Goal: Contribute content: Contribute content

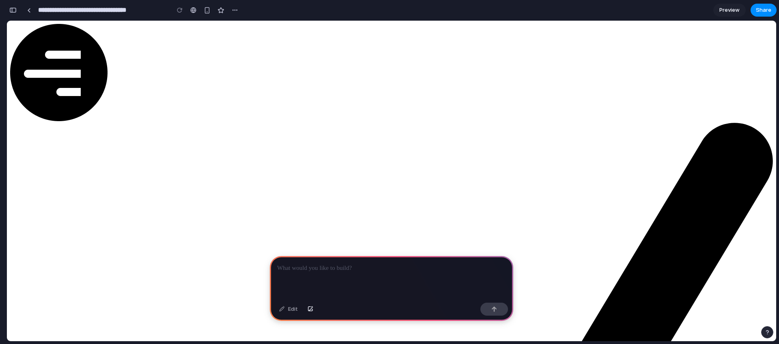
click at [373, 264] on p at bounding box center [391, 269] width 229 height 10
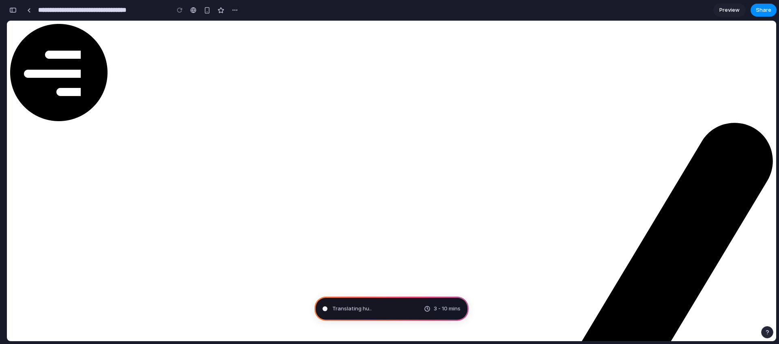
type input "**********"
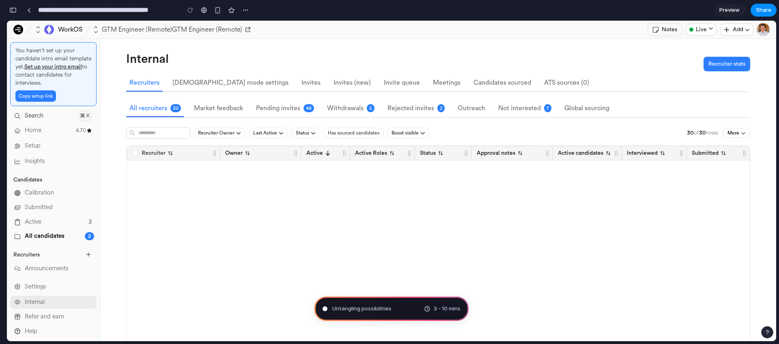
scroll to position [303, 0]
drag, startPoint x: 441, startPoint y: 331, endPoint x: 475, endPoint y: 312, distance: 39.4
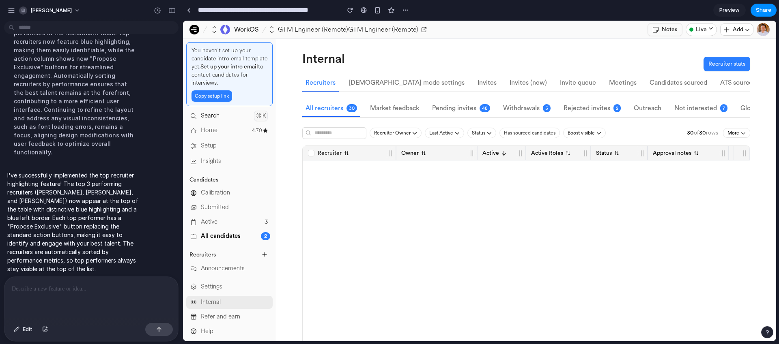
scroll to position [0, 0]
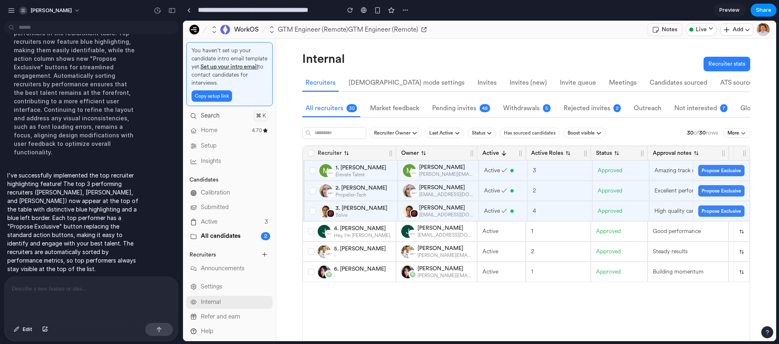
click at [705, 173] on span "Propose Exclusive" at bounding box center [721, 170] width 40 height 5
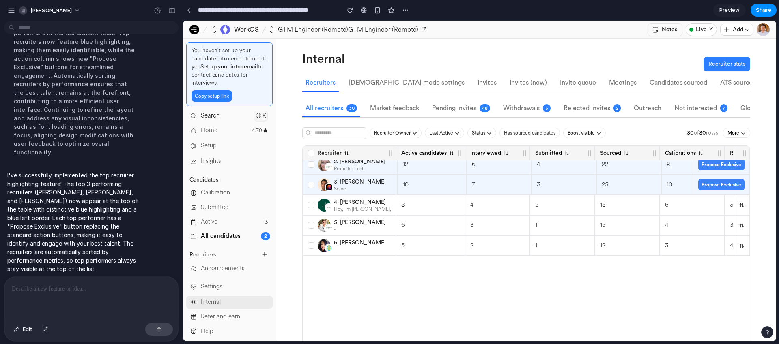
scroll to position [0, 333]
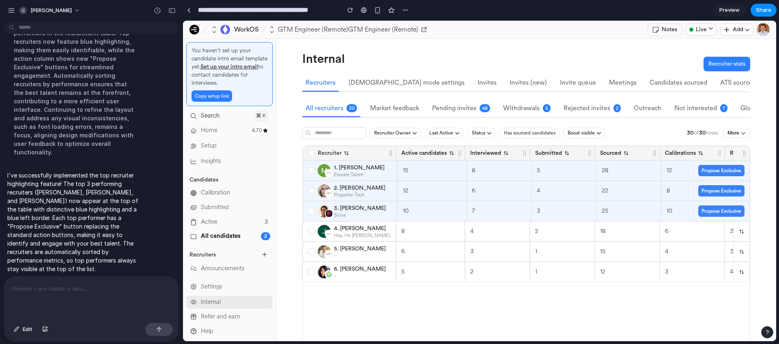
click at [703, 173] on span "Propose Exclusive" at bounding box center [721, 170] width 40 height 5
click at [264, 12] on input "**********" at bounding box center [266, 10] width 141 height 15
click at [186, 8] on link at bounding box center [189, 10] width 12 height 12
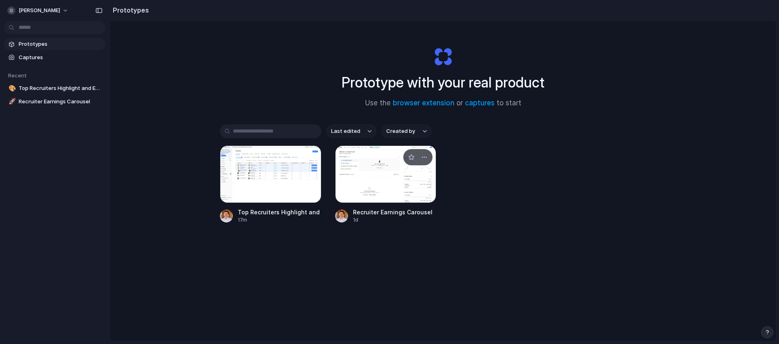
click at [378, 183] on div at bounding box center [385, 175] width 101 height 58
